Goal: Transaction & Acquisition: Purchase product/service

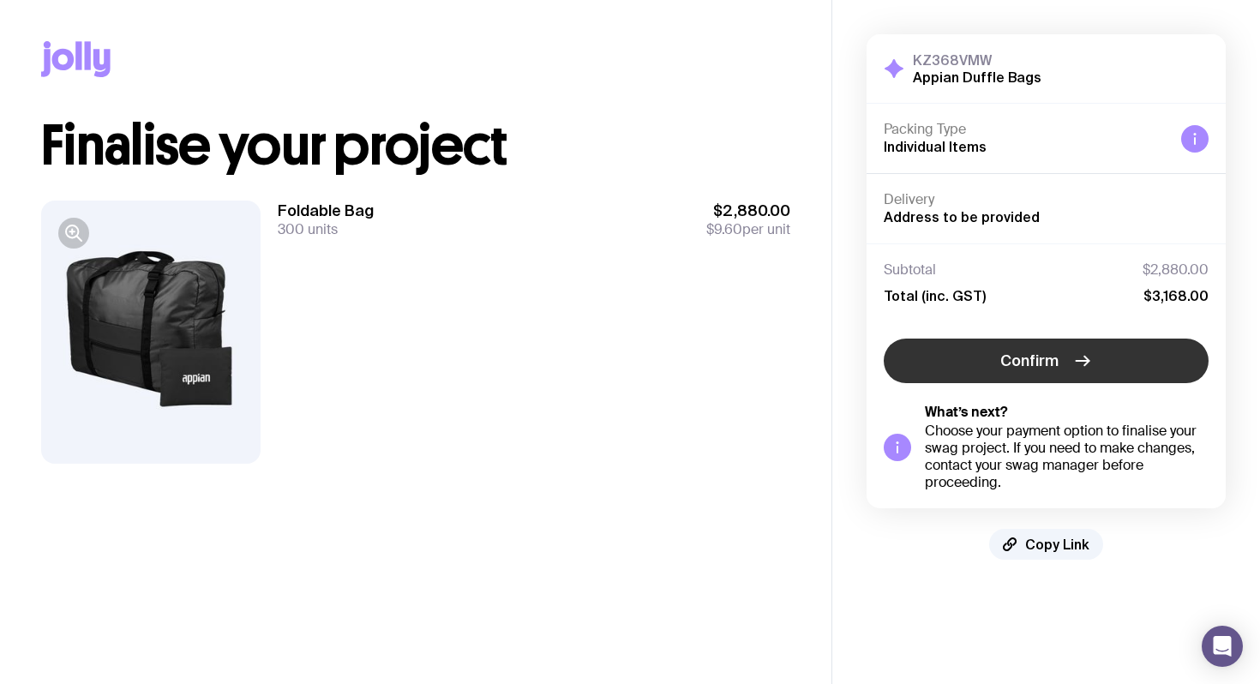
click at [1019, 364] on span "Confirm" at bounding box center [1029, 361] width 58 height 21
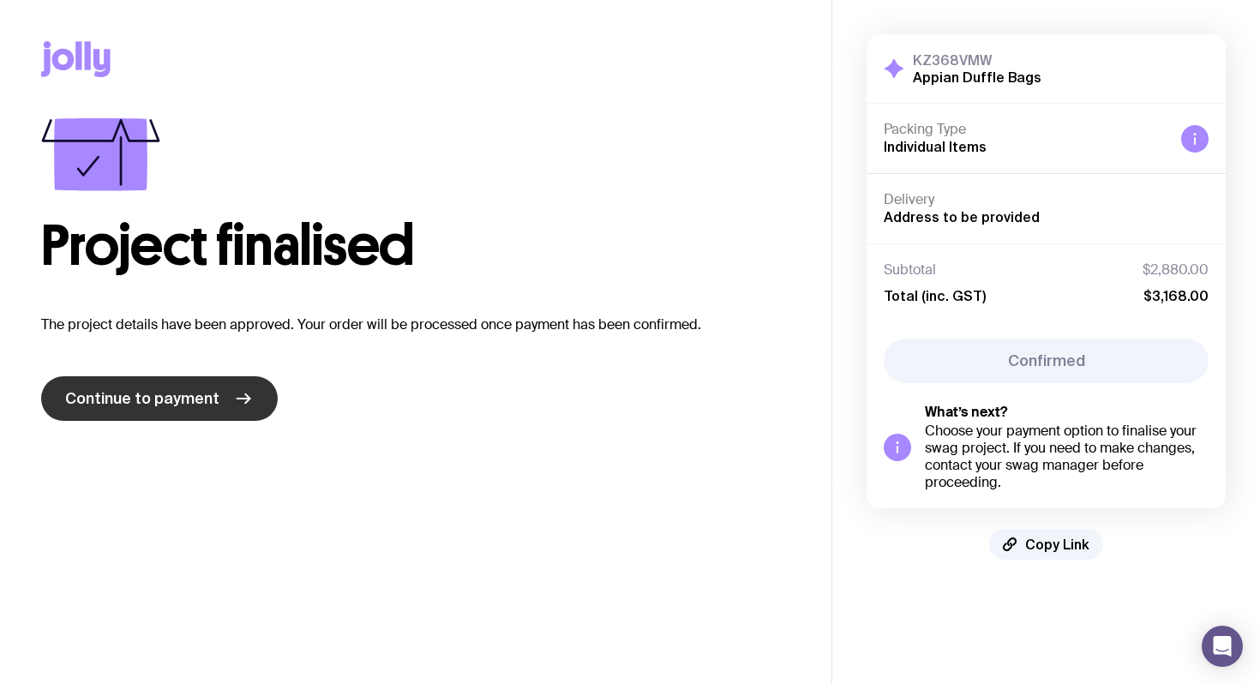
click at [94, 409] on link "Continue to payment" at bounding box center [159, 398] width 237 height 45
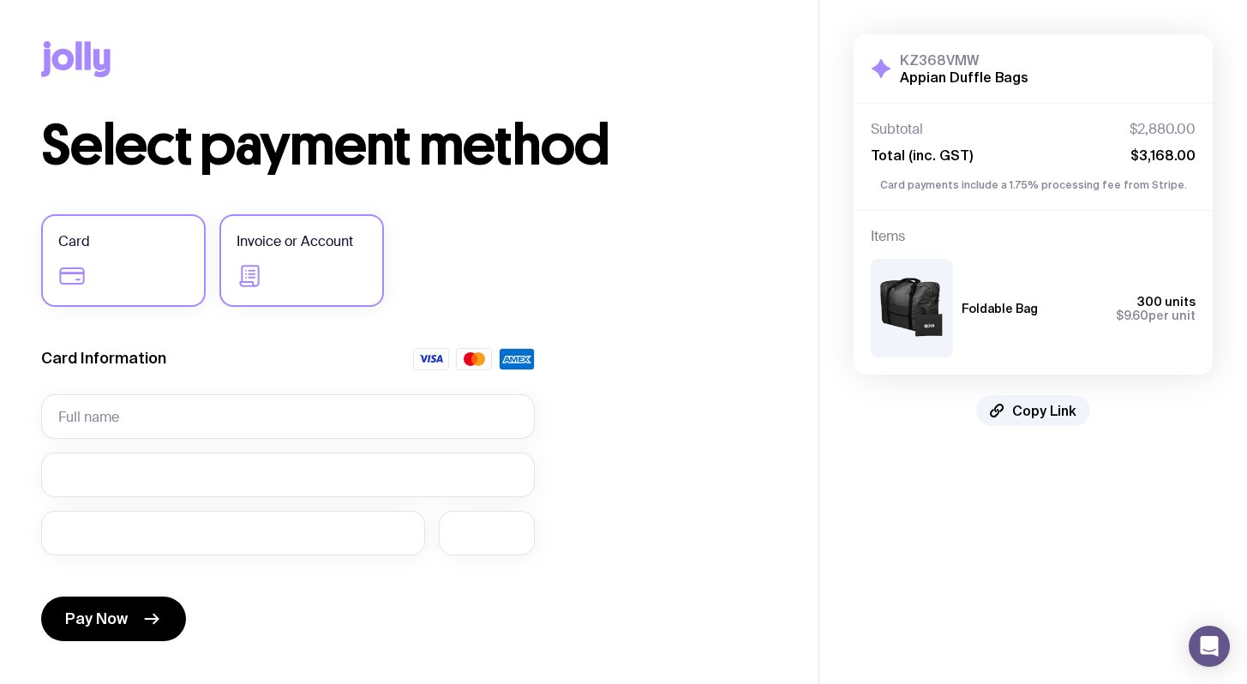
drag, startPoint x: 299, startPoint y: 279, endPoint x: 360, endPoint y: 311, distance: 68.6
click at [299, 279] on label "Invoice or Account" at bounding box center [301, 260] width 165 height 93
click at [0, 0] on input "Invoice or Account" at bounding box center [0, 0] width 0 height 0
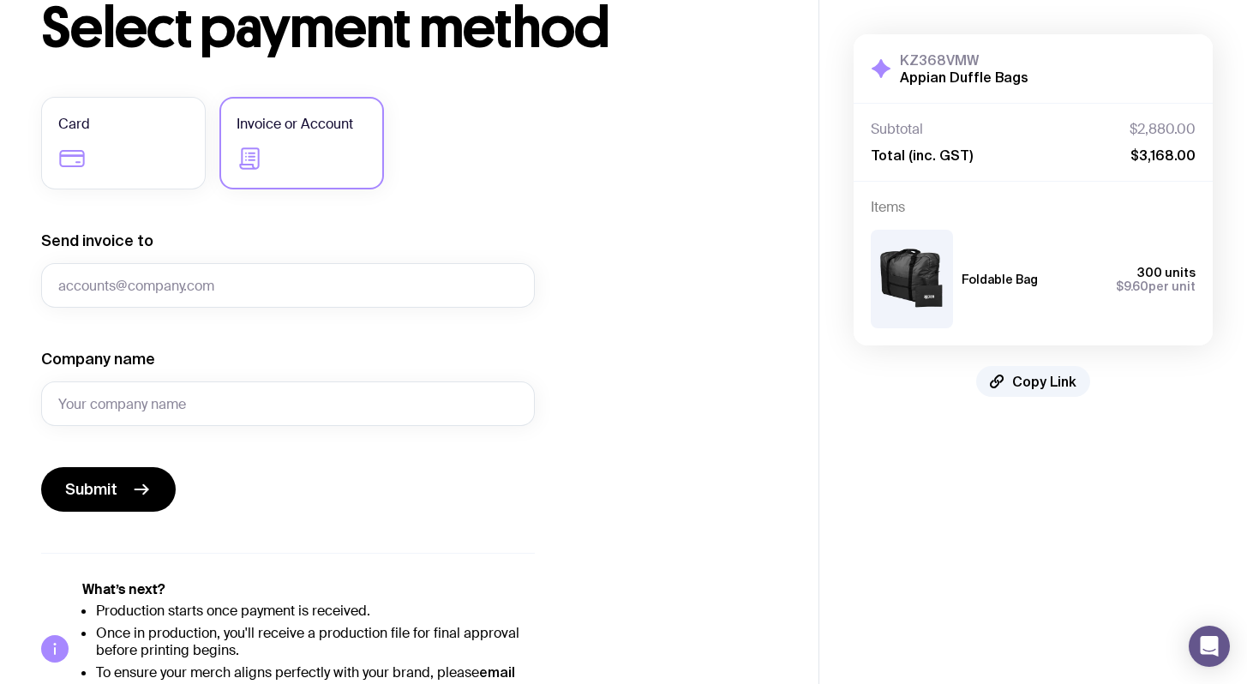
scroll to position [118, 0]
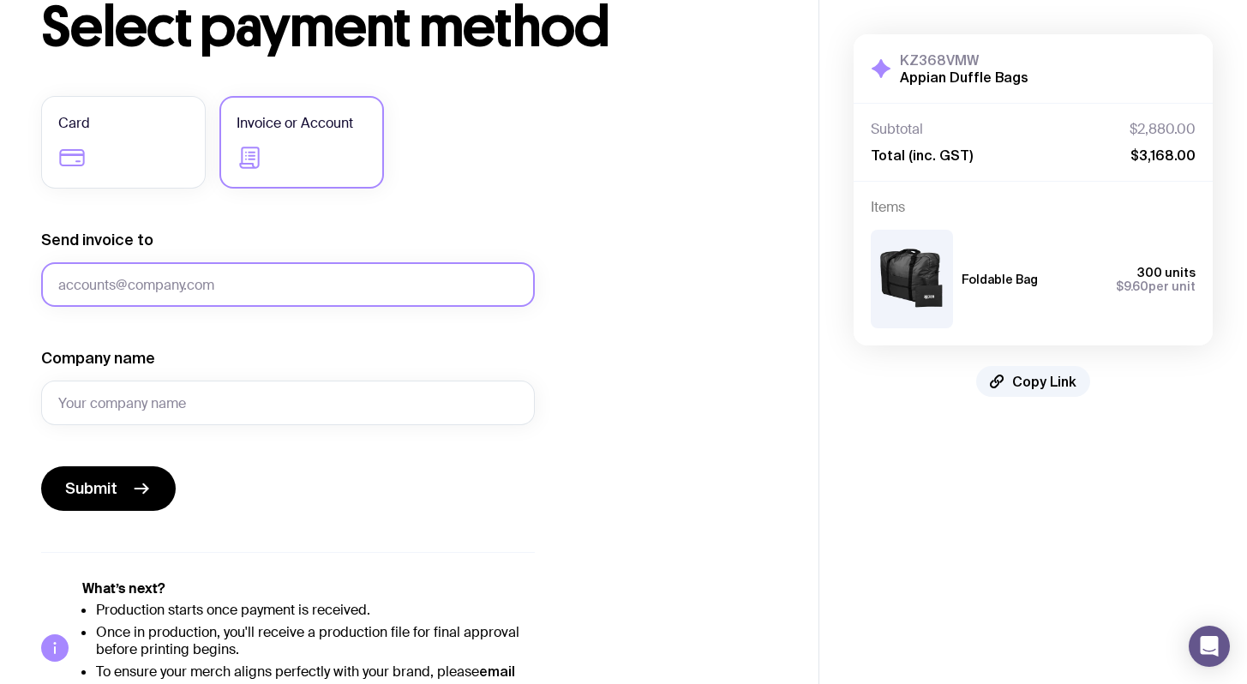
click at [183, 284] on input "Send invoice to" at bounding box center [288, 284] width 494 height 45
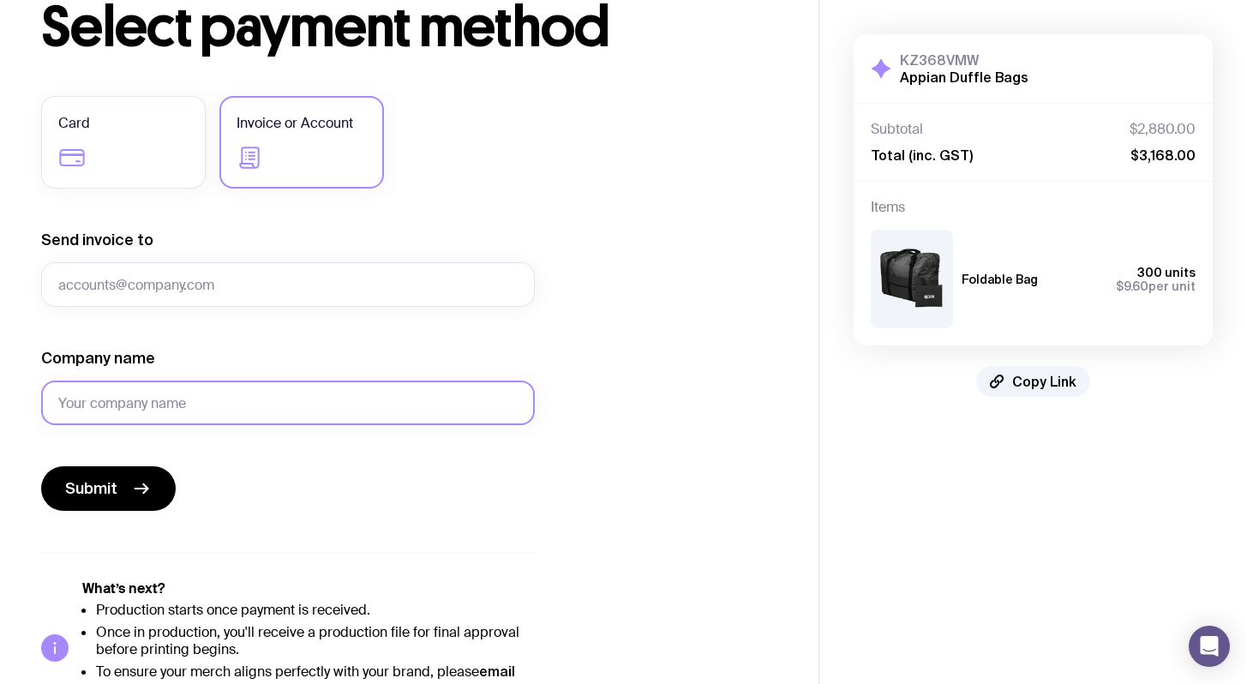
click at [63, 405] on input "Company name" at bounding box center [288, 403] width 494 height 45
type input "Appian Software Australia Pty Ltd"
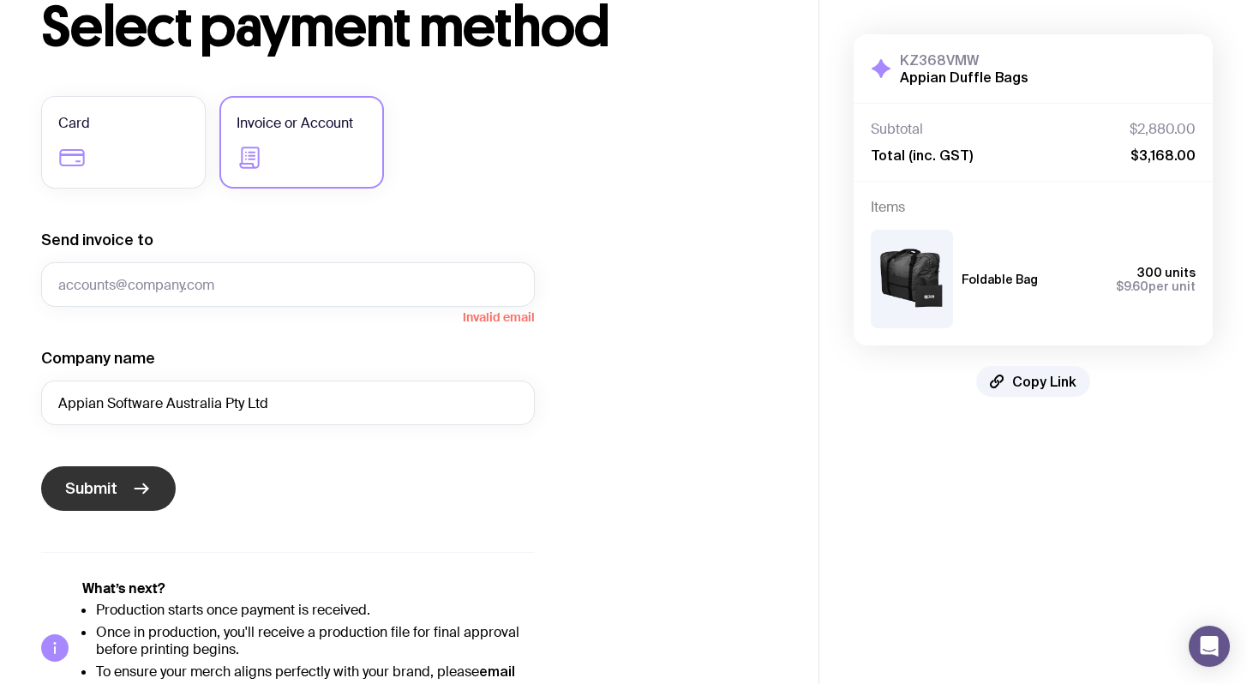
click at [104, 495] on span "Submit" at bounding box center [91, 488] width 52 height 21
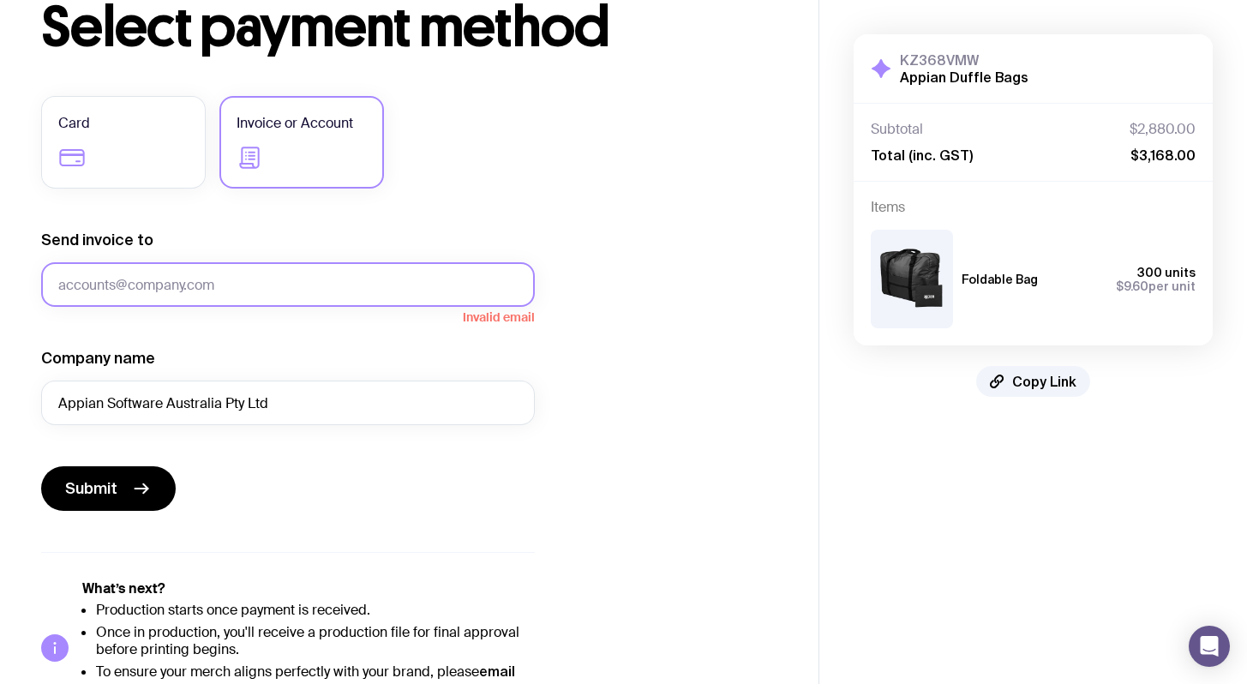
click at [297, 264] on input "Send invoice to" at bounding box center [288, 284] width 494 height 45
type input "[PERSON_NAME][EMAIL_ADDRESS][PERSON_NAME][DOMAIN_NAME]"
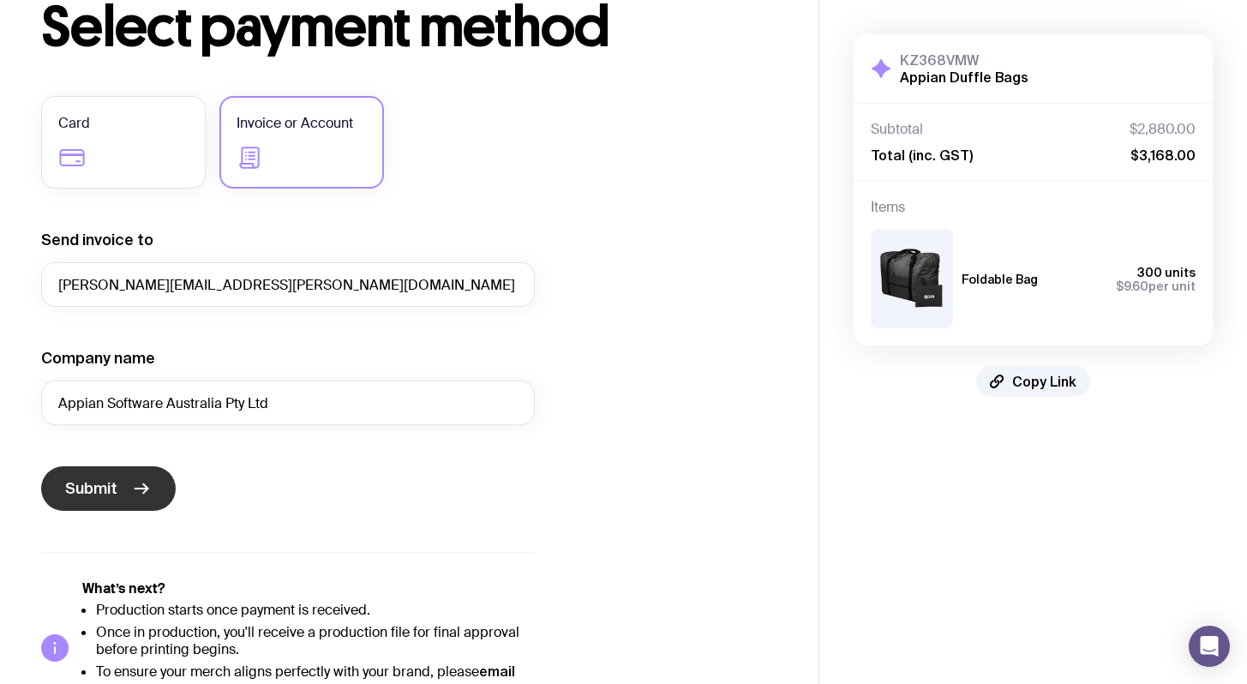
click at [129, 494] on button "Submit" at bounding box center [108, 488] width 135 height 45
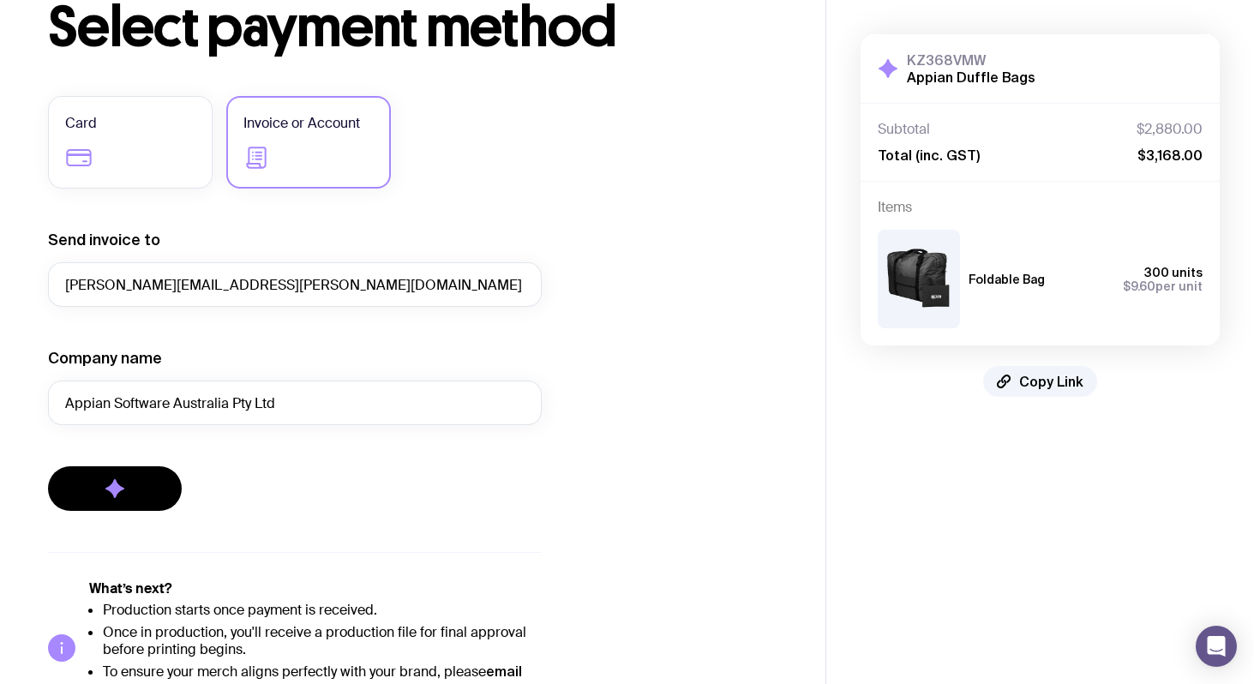
scroll to position [0, 0]
